Goal: Information Seeking & Learning: Learn about a topic

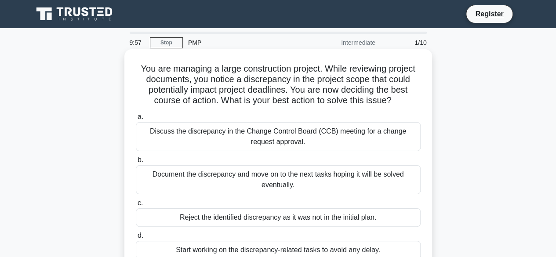
click at [217, 137] on div "Discuss the discrepancy in the Change Control Board (CCB) meeting for a change …" at bounding box center [278, 136] width 285 height 29
click at [136, 120] on input "a. Discuss the discrepancy in the Change Control Board (CCB) meeting for a chan…" at bounding box center [136, 117] width 0 height 6
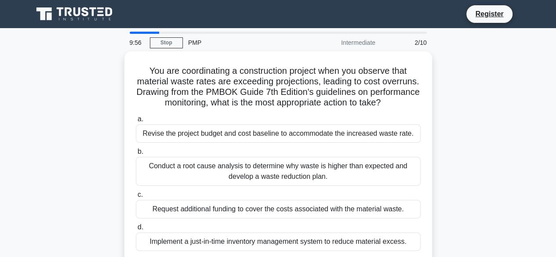
click at [217, 137] on div "Revise the project budget and cost baseline to accommodate the increased waste …" at bounding box center [278, 133] width 285 height 18
click at [136, 122] on input "a. Revise the project budget and cost baseline to accommodate the increased was…" at bounding box center [136, 119] width 0 height 6
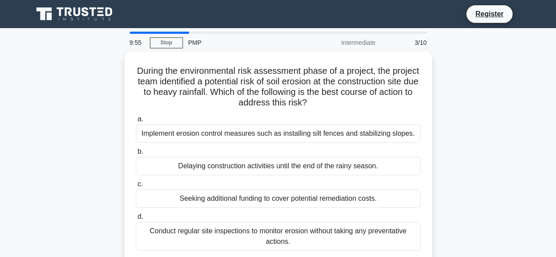
click at [217, 137] on div "Implement erosion control measures such as installing silt fences and stabilizi…" at bounding box center [278, 133] width 285 height 18
click at [136, 122] on input "a. Implement erosion control measures such as installing silt fences and stabil…" at bounding box center [136, 119] width 0 height 6
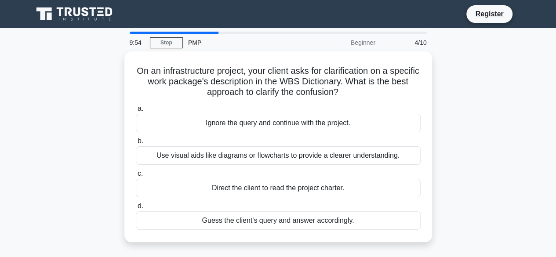
click at [217, 137] on label "b. Use visual aids like diagrams or flowcharts to provide a clearer understandi…" at bounding box center [278, 150] width 285 height 29
click at [136, 138] on input "b. Use visual aids like diagrams or flowcharts to provide a clearer understandi…" at bounding box center [136, 141] width 0 height 6
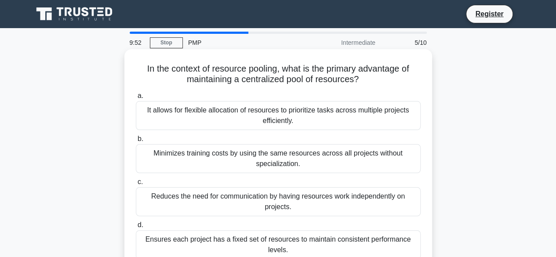
click at [216, 113] on div "It allows for flexible allocation of resources to prioritize tasks across multi…" at bounding box center [278, 115] width 285 height 29
click at [136, 99] on input "a. It allows for flexible allocation of resources to prioritize tasks across mu…" at bounding box center [136, 96] width 0 height 6
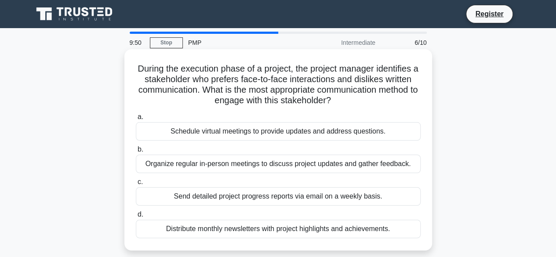
click at [218, 133] on div "Schedule virtual meetings to provide updates and address questions." at bounding box center [278, 131] width 285 height 18
click at [136, 120] on input "a. Schedule virtual meetings to provide updates and address questions." at bounding box center [136, 117] width 0 height 6
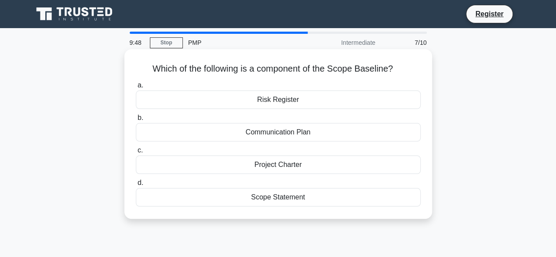
click at [226, 100] on div "Risk Register" at bounding box center [278, 100] width 285 height 18
click at [136, 88] on input "a. Risk Register" at bounding box center [136, 86] width 0 height 6
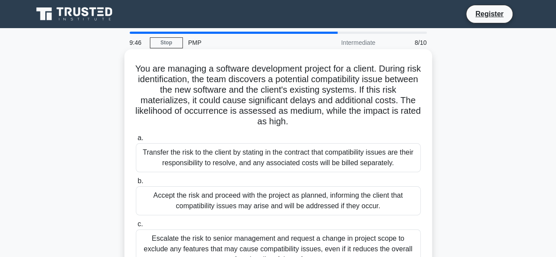
click at [229, 151] on div "Transfer the risk to the client by stating in the contract that compatibility i…" at bounding box center [278, 157] width 285 height 29
click at [136, 141] on input "a. Transfer the risk to the client by stating in the contract that compatibilit…" at bounding box center [136, 138] width 0 height 6
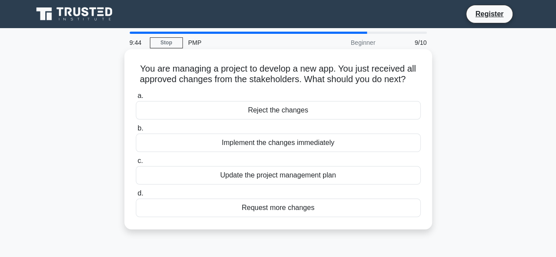
click at [232, 117] on div "Reject the changes" at bounding box center [278, 110] width 285 height 18
click at [136, 99] on input "a. Reject the changes" at bounding box center [136, 96] width 0 height 6
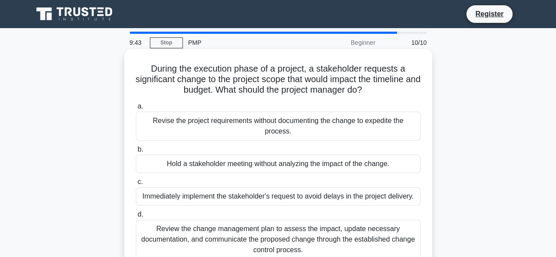
click at [231, 145] on label "b. Hold a stakeholder meeting without analyzing the impact of the change." at bounding box center [278, 158] width 285 height 29
click at [136, 147] on input "b. Hold a stakeholder meeting without analyzing the impact of the change." at bounding box center [136, 150] width 0 height 6
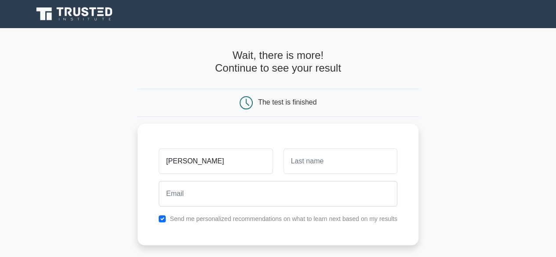
type input "[PERSON_NAME]"
